Goal: Register for event/course

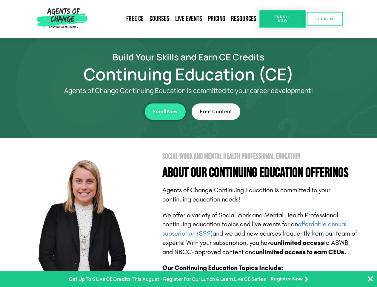
click at [188, 143] on section "Social Work and Mental Health Professional Education About Our Continuing Educa…" at bounding box center [188, 263] width 377 height 251
click at [282, 19] on span "Enroll Now" at bounding box center [282, 19] width 27 height 8
click at [325, 19] on span "SIGN IN" at bounding box center [324, 19] width 17 height 4
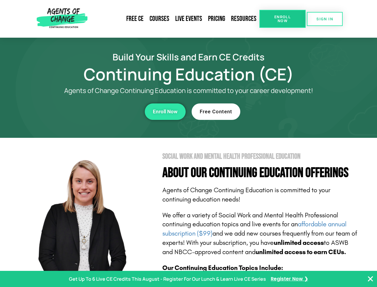
click at [104, 111] on div "Enroll Now" at bounding box center [103, 111] width 164 height 16
click at [165, 111] on span "Enroll Now" at bounding box center [165, 111] width 25 height 5
click at [274, 111] on div "Free Content" at bounding box center [274, 111] width 164 height 16
